Goal: Find specific page/section: Find specific page/section

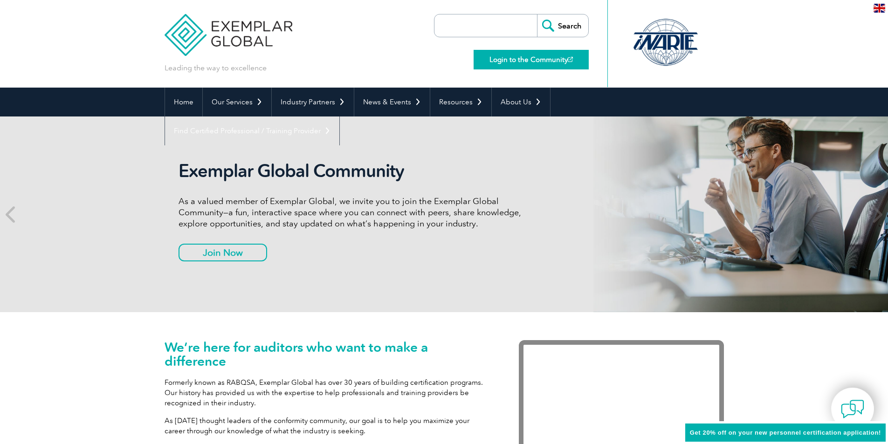
click at [546, 57] on link "Login to the Community" at bounding box center [530, 60] width 115 height 20
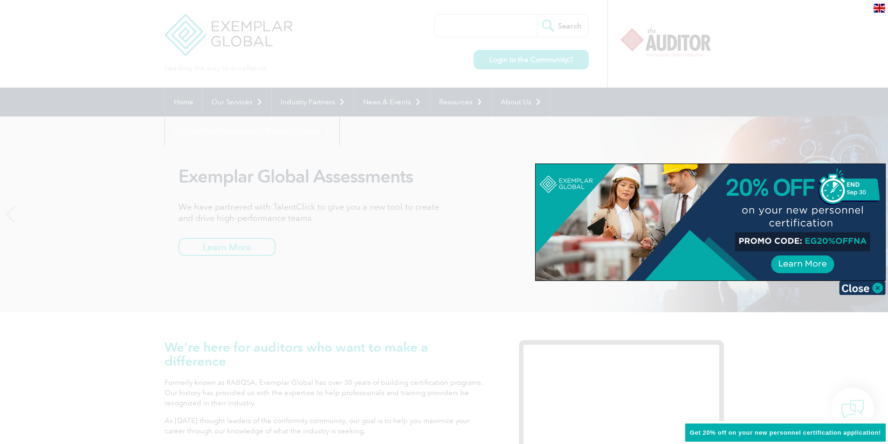
click at [184, 104] on div at bounding box center [444, 222] width 888 height 444
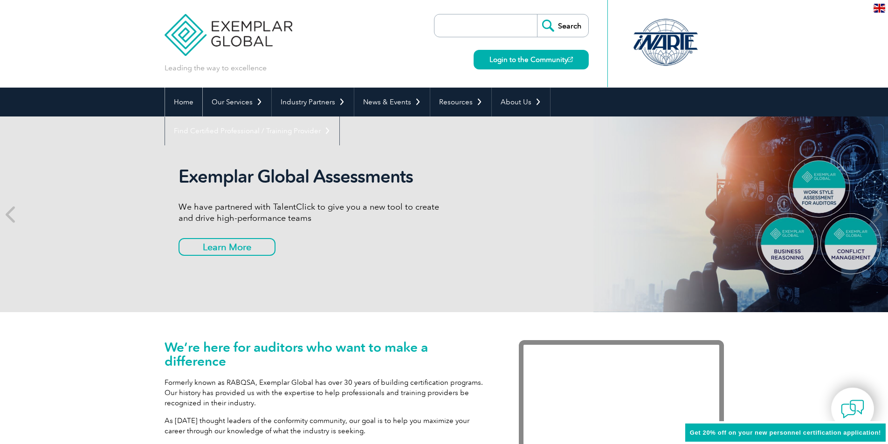
click at [184, 104] on link "Home" at bounding box center [183, 102] width 37 height 29
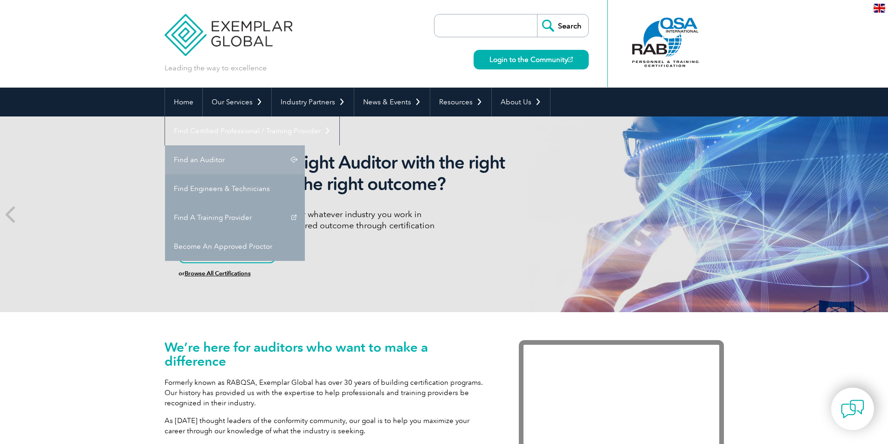
click at [305, 145] on link "Find an Auditor" at bounding box center [235, 159] width 140 height 29
